Goal: Information Seeking & Learning: Learn about a topic

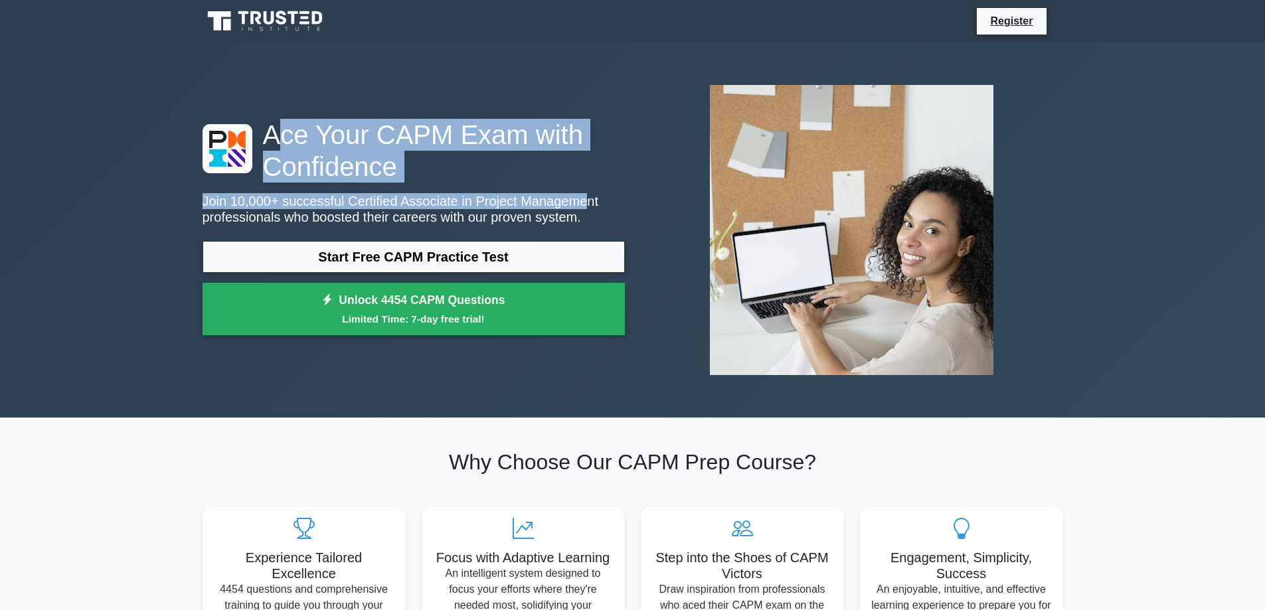
drag, startPoint x: 276, startPoint y: 134, endPoint x: 556, endPoint y: 205, distance: 289.1
click at [556, 205] on div "Ace Your CAPM Exam with Confidence Join 10,000+ successful Certified Associate …" at bounding box center [414, 231] width 438 height 224
click at [426, 126] on h1 "Ace Your CAPM Exam with Confidence" at bounding box center [414, 151] width 422 height 64
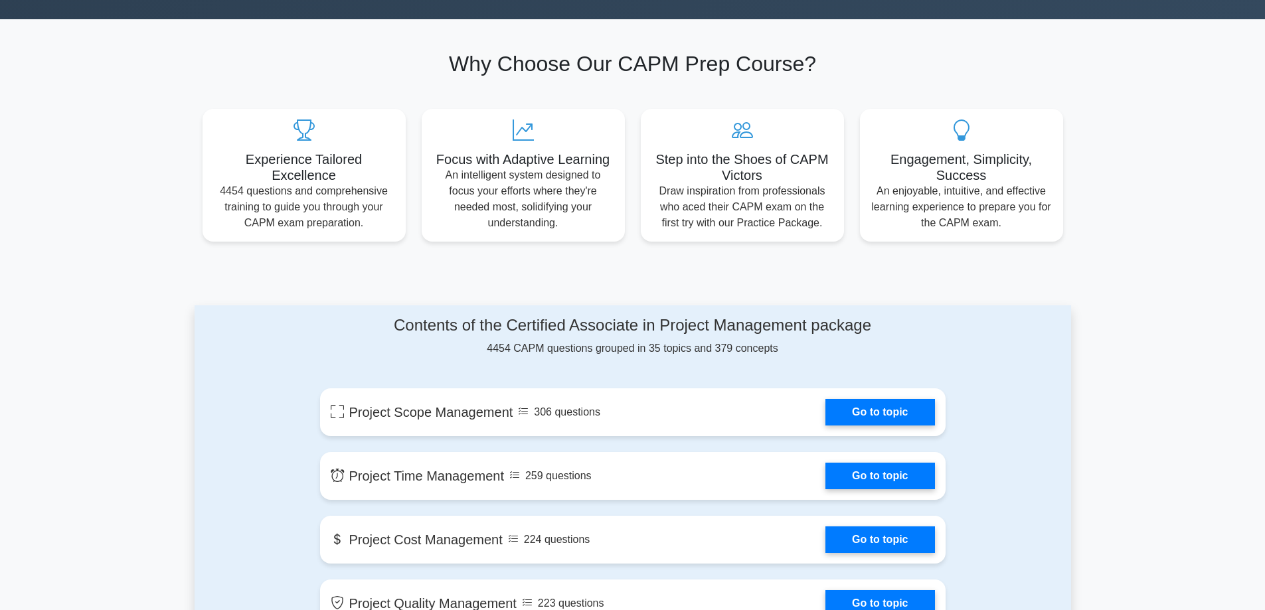
scroll to position [465, 0]
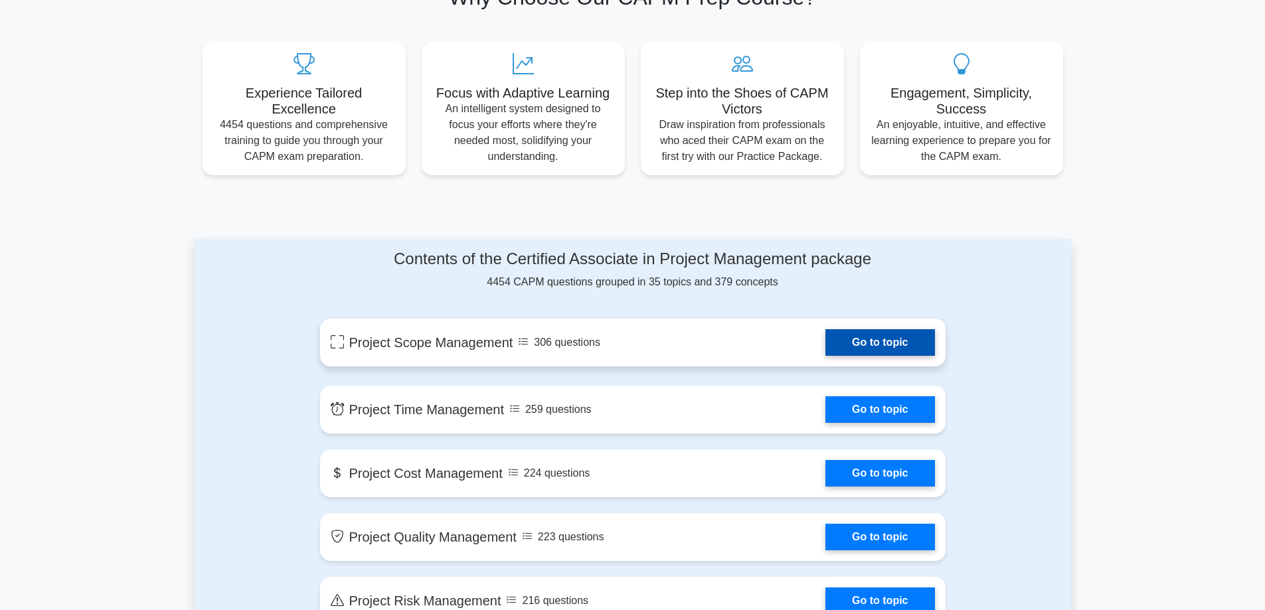
click at [914, 346] on link "Go to topic" at bounding box center [879, 342] width 109 height 27
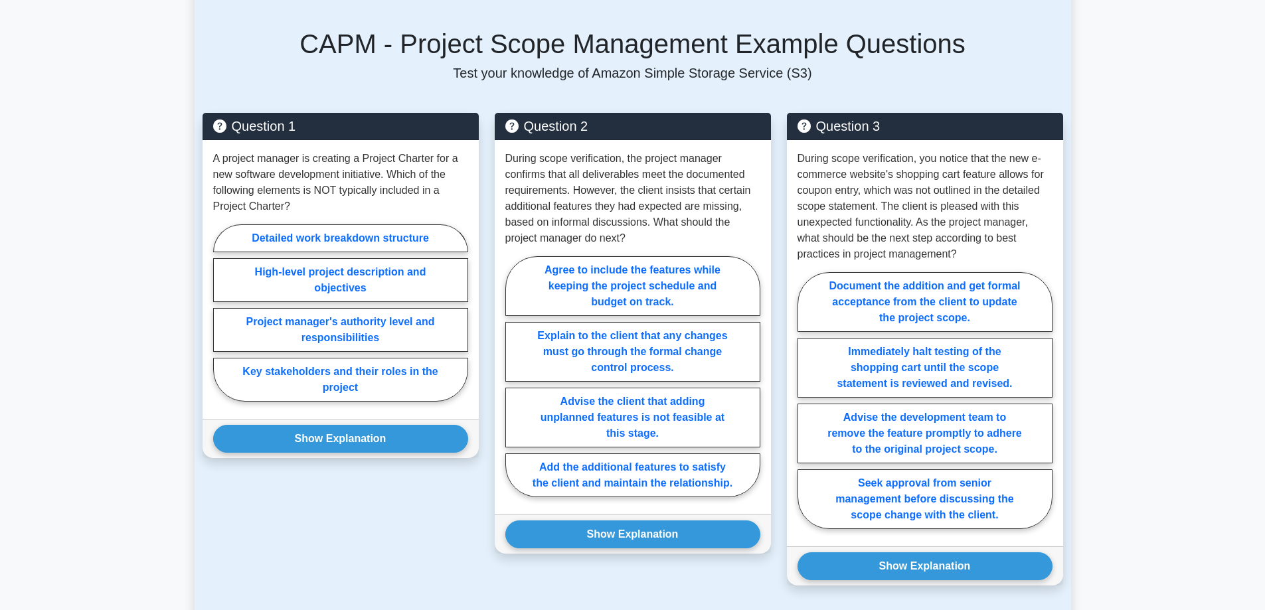
scroll to position [398, 0]
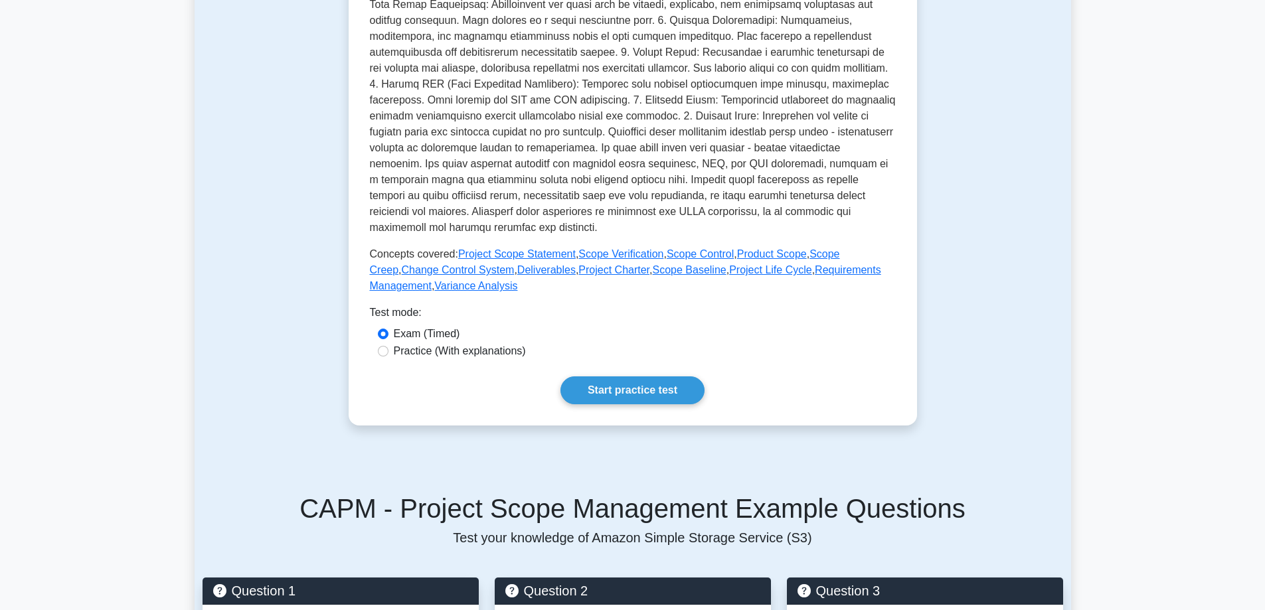
click at [466, 350] on label "Practice (With explanations)" at bounding box center [460, 351] width 132 height 16
click at [388, 350] on input "Practice (With explanations)" at bounding box center [383, 351] width 11 height 11
radio input "true"
click at [596, 386] on link "Start practice test" at bounding box center [632, 391] width 144 height 28
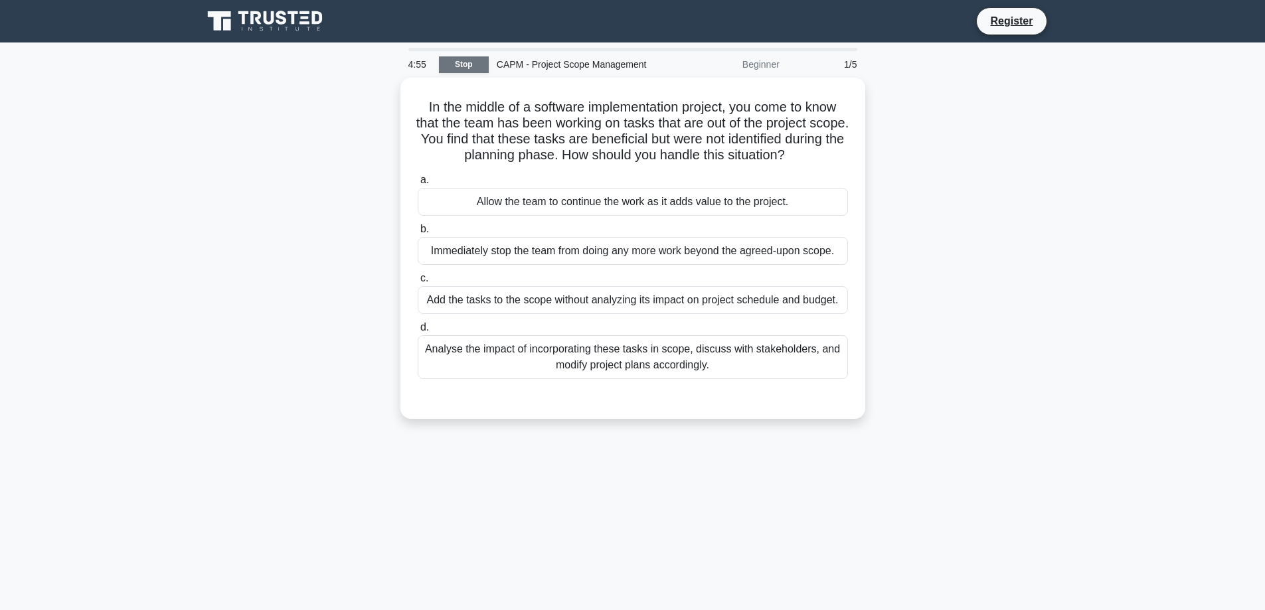
click at [452, 64] on link "Stop" at bounding box center [464, 64] width 50 height 17
